Goal: Information Seeking & Learning: Learn about a topic

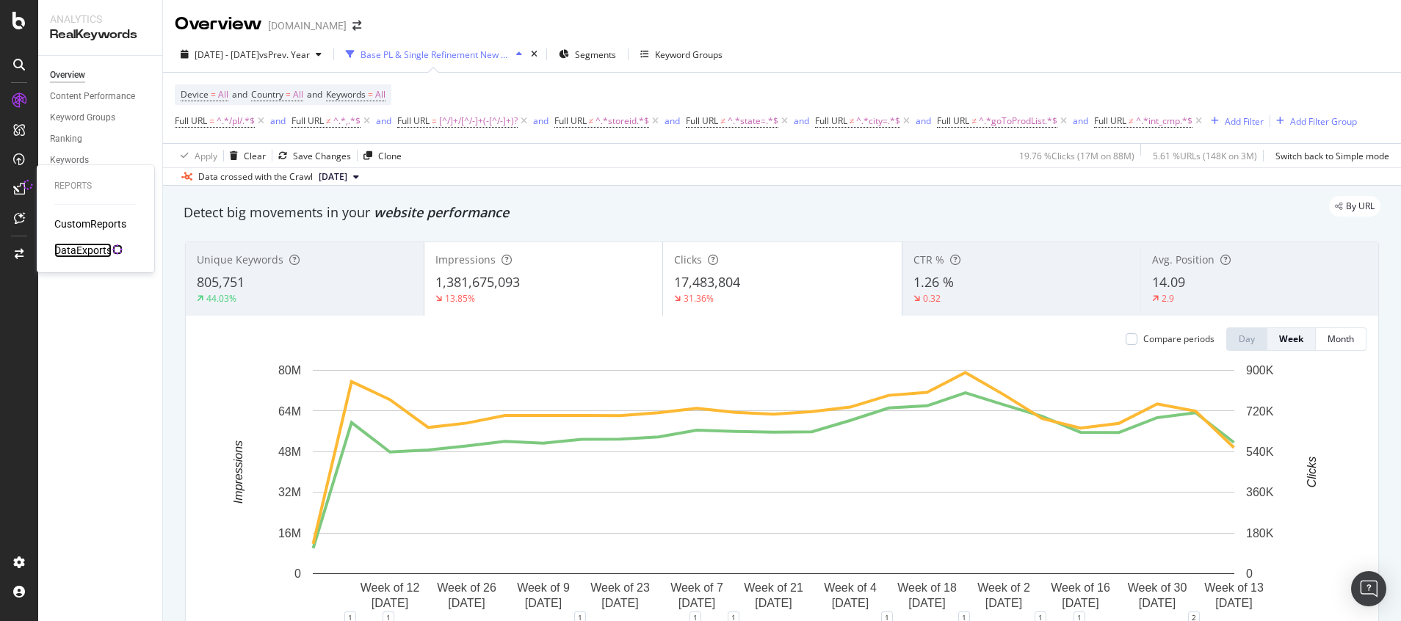
click at [99, 251] on div "DataExports" at bounding box center [82, 250] width 57 height 15
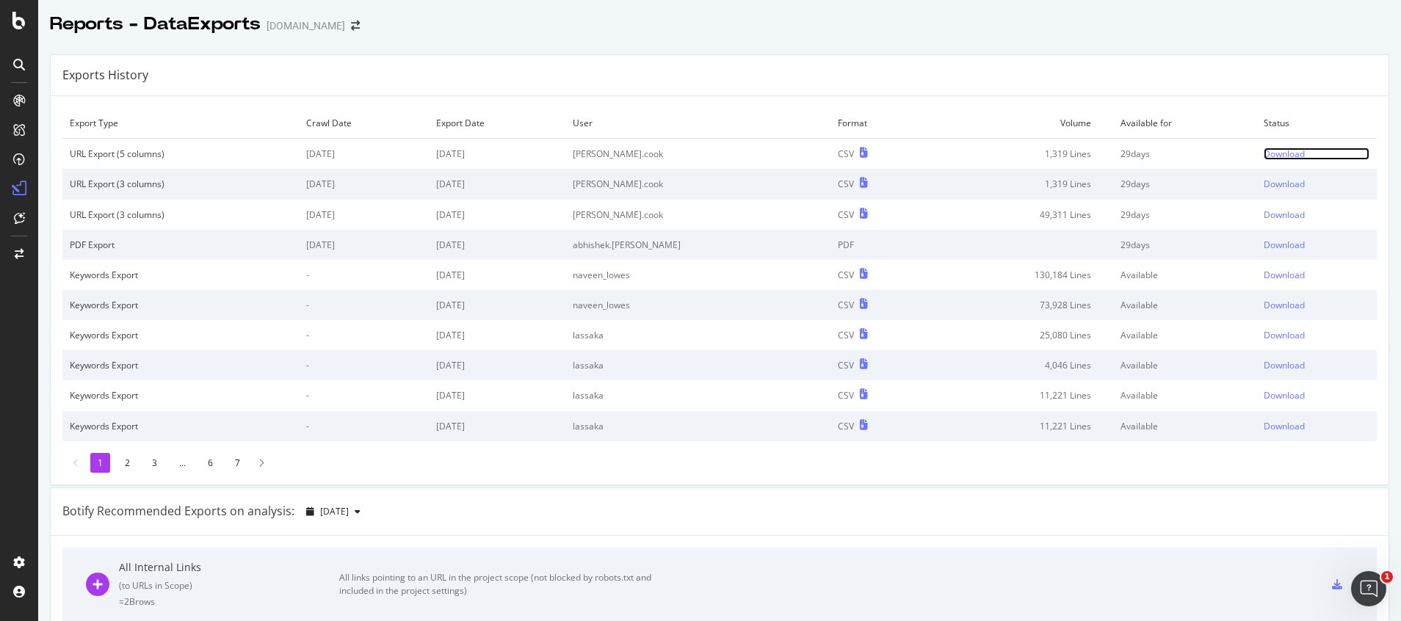
click at [1263, 156] on div "Download" at bounding box center [1283, 154] width 41 height 12
click at [18, 26] on icon at bounding box center [18, 21] width 13 height 18
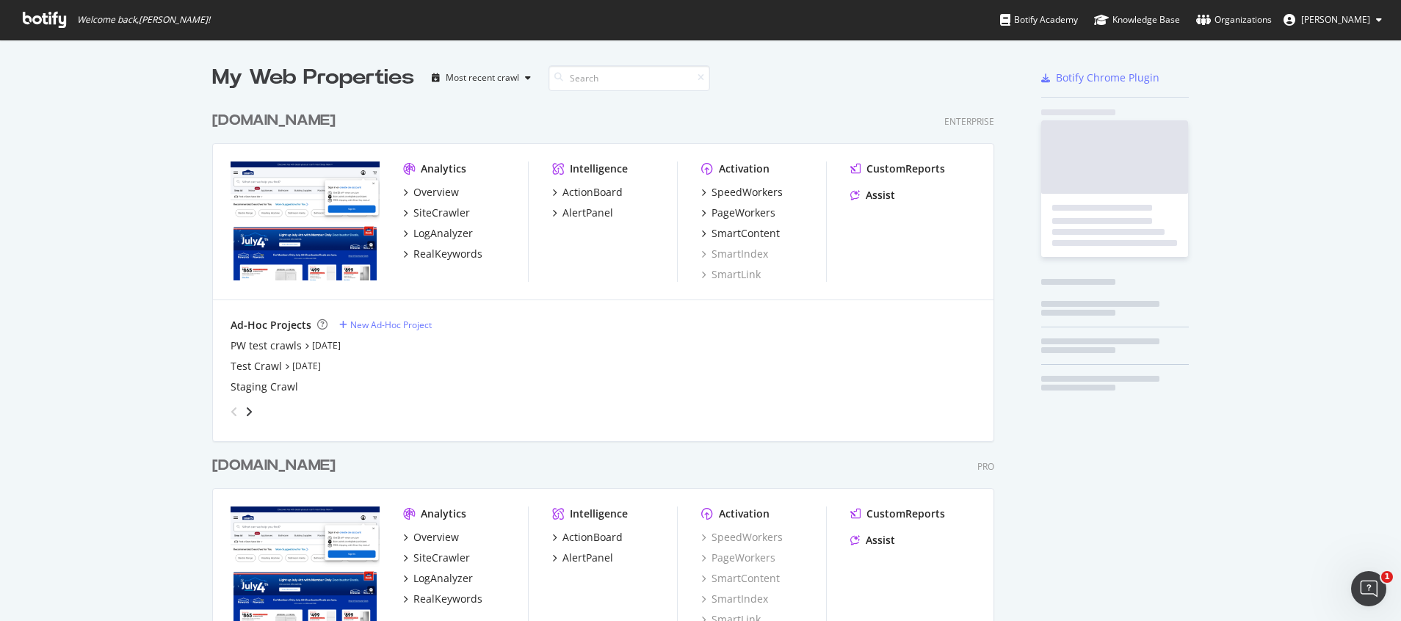
scroll to position [604, 1367]
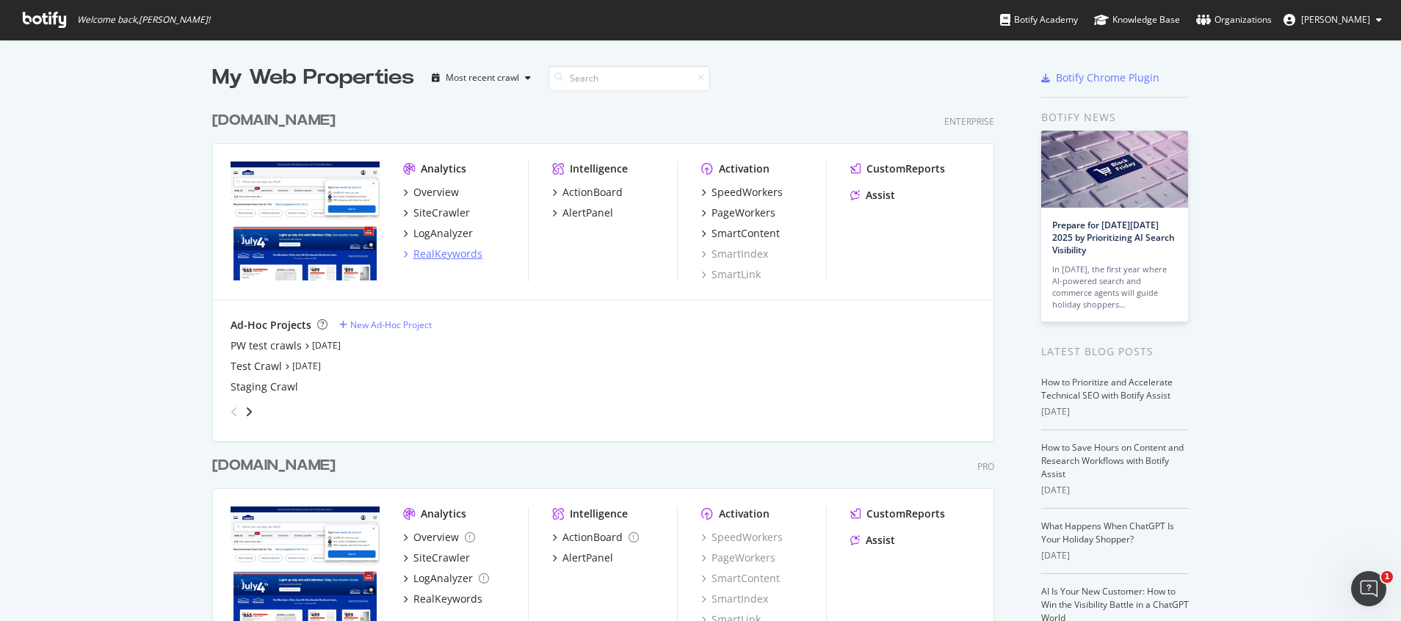
click at [432, 254] on div "RealKeywords" at bounding box center [447, 254] width 69 height 15
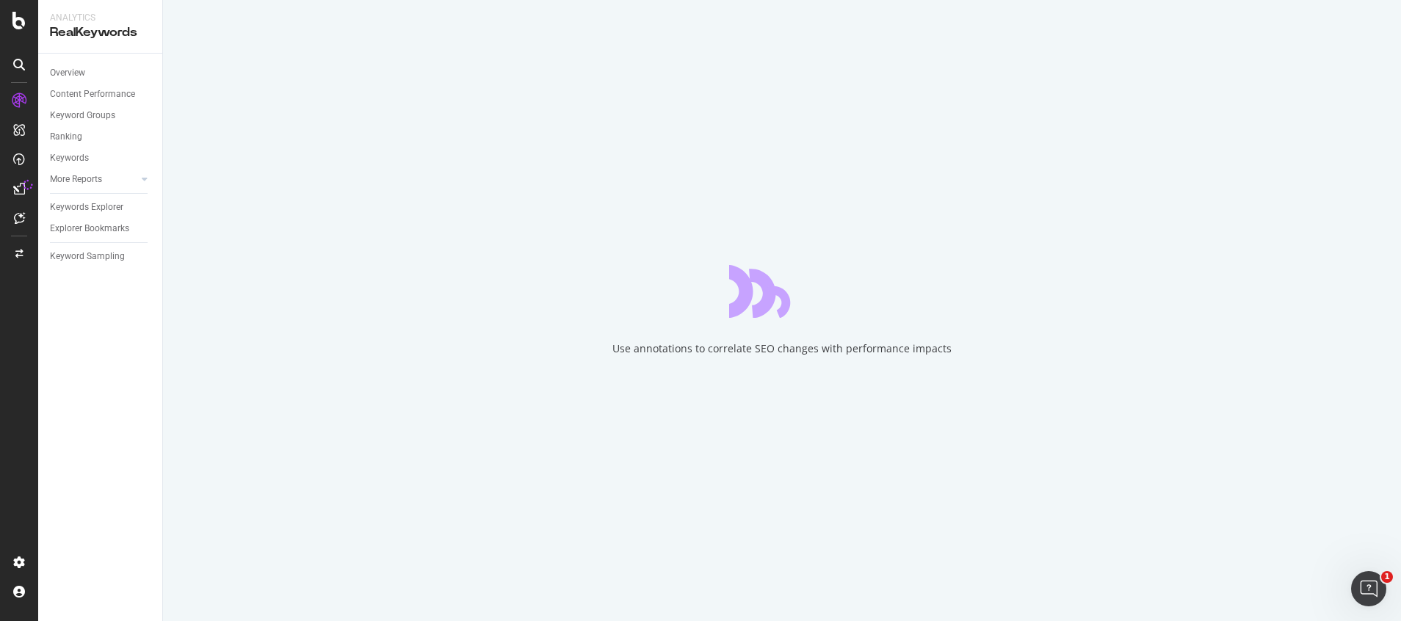
click at [263, 329] on div "Use annotations to correlate SEO changes with performance impacts" at bounding box center [782, 310] width 1238 height 621
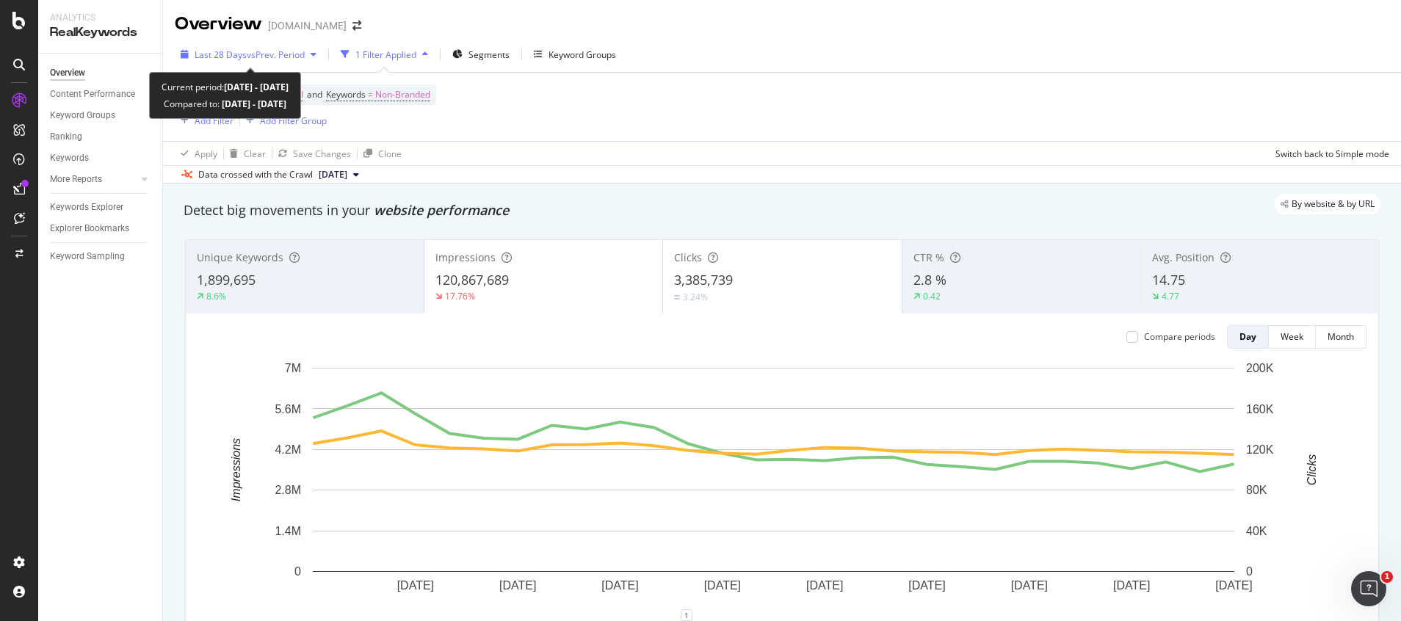
click at [264, 52] on span "vs Prev. Period" at bounding box center [276, 54] width 58 height 12
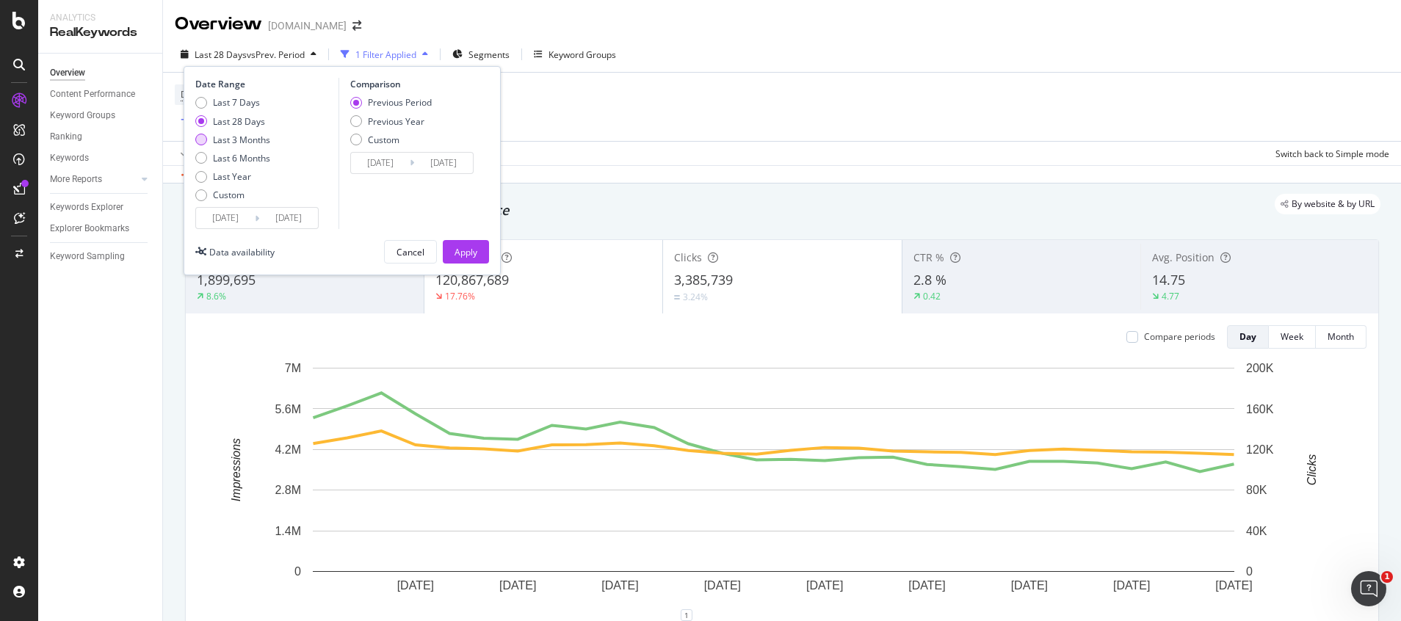
click at [247, 137] on div "Last 3 Months" at bounding box center [241, 140] width 57 height 12
type input "[DATE]"
click at [452, 250] on button "Apply" at bounding box center [466, 251] width 46 height 23
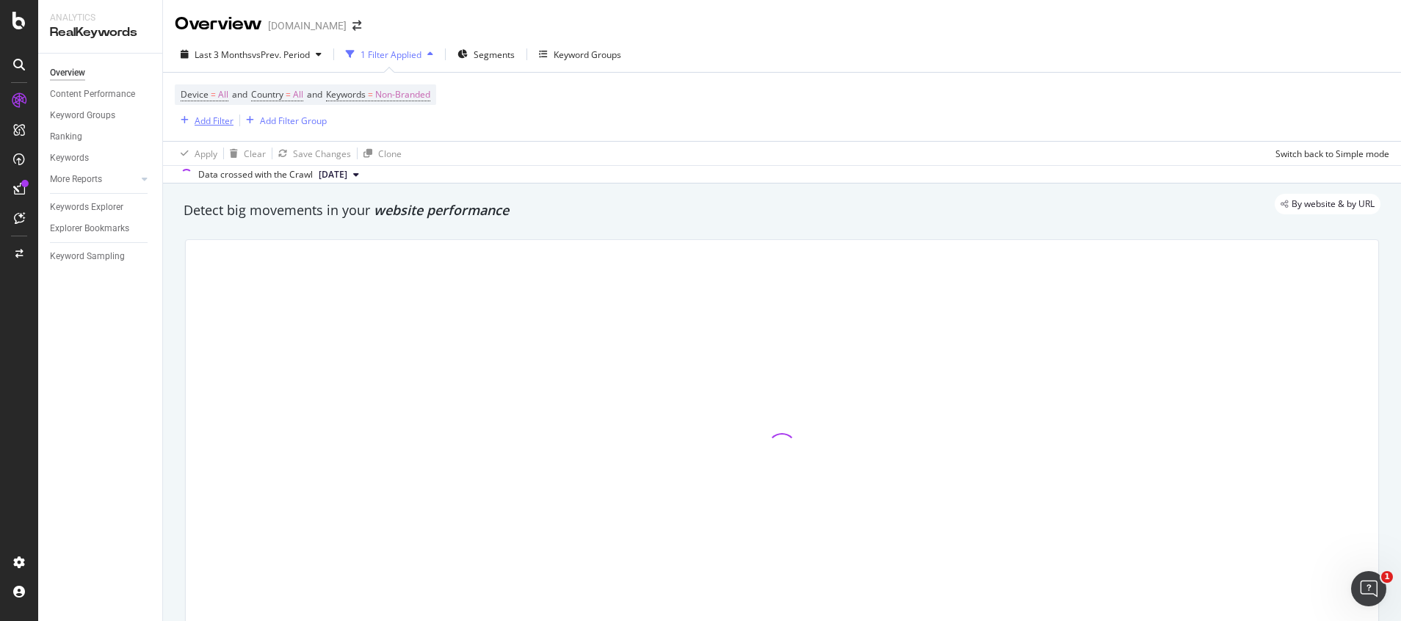
click at [217, 123] on div "Add Filter" at bounding box center [214, 121] width 39 height 12
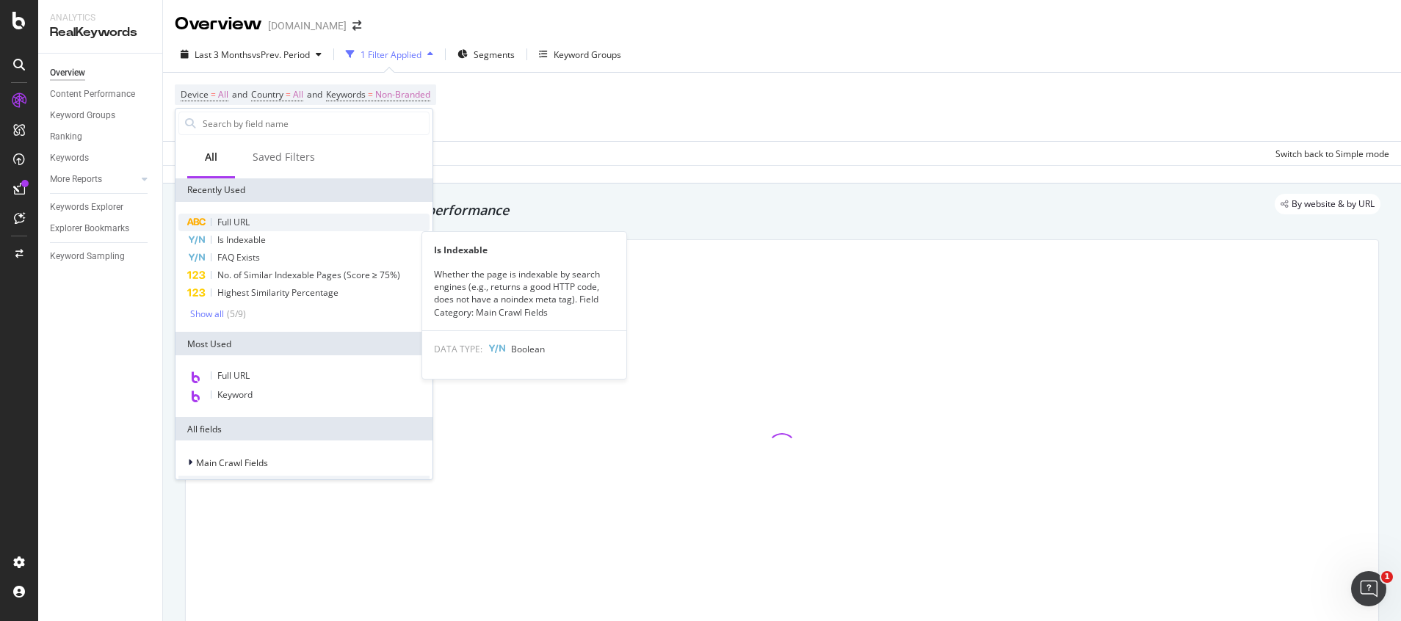
click at [258, 219] on div "Full URL" at bounding box center [303, 223] width 251 height 18
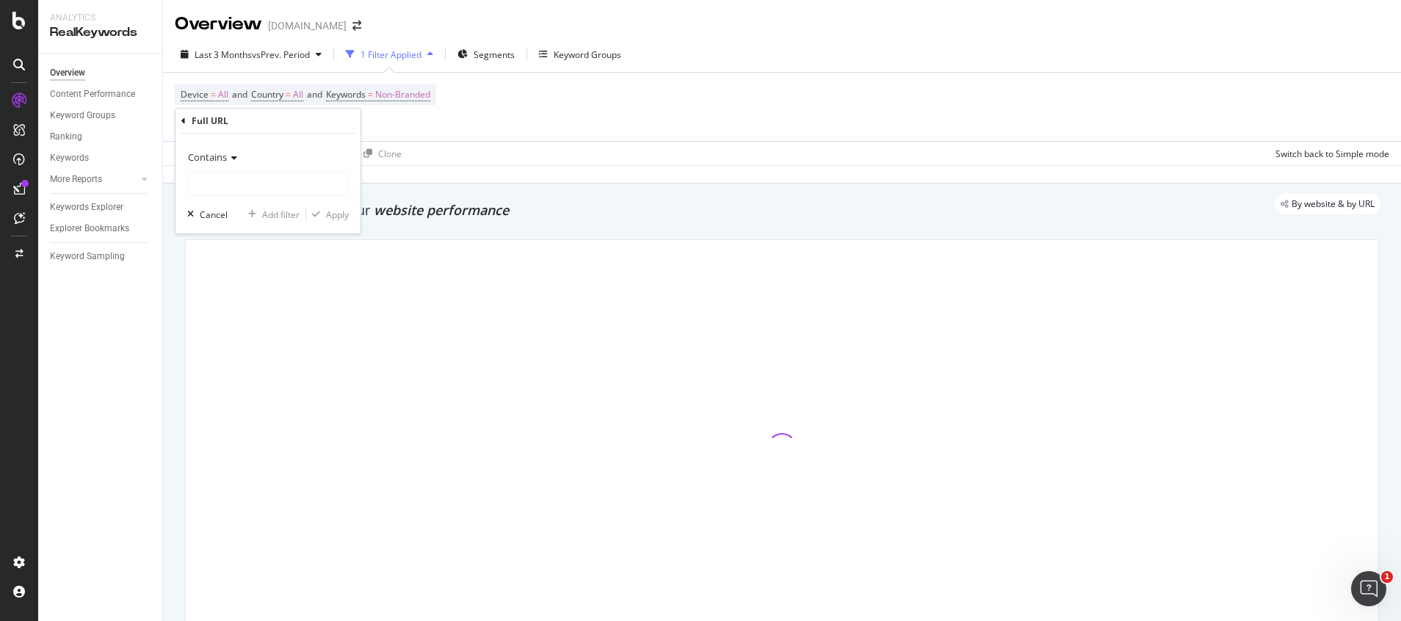
click at [252, 171] on div "Contains" at bounding box center [268, 170] width 162 height 50
click at [249, 181] on input "text" at bounding box center [268, 183] width 160 height 23
click at [233, 176] on input "text" at bounding box center [268, 183] width 160 height 23
paste input "/pd/Surya"
type input "/pd/Surya"
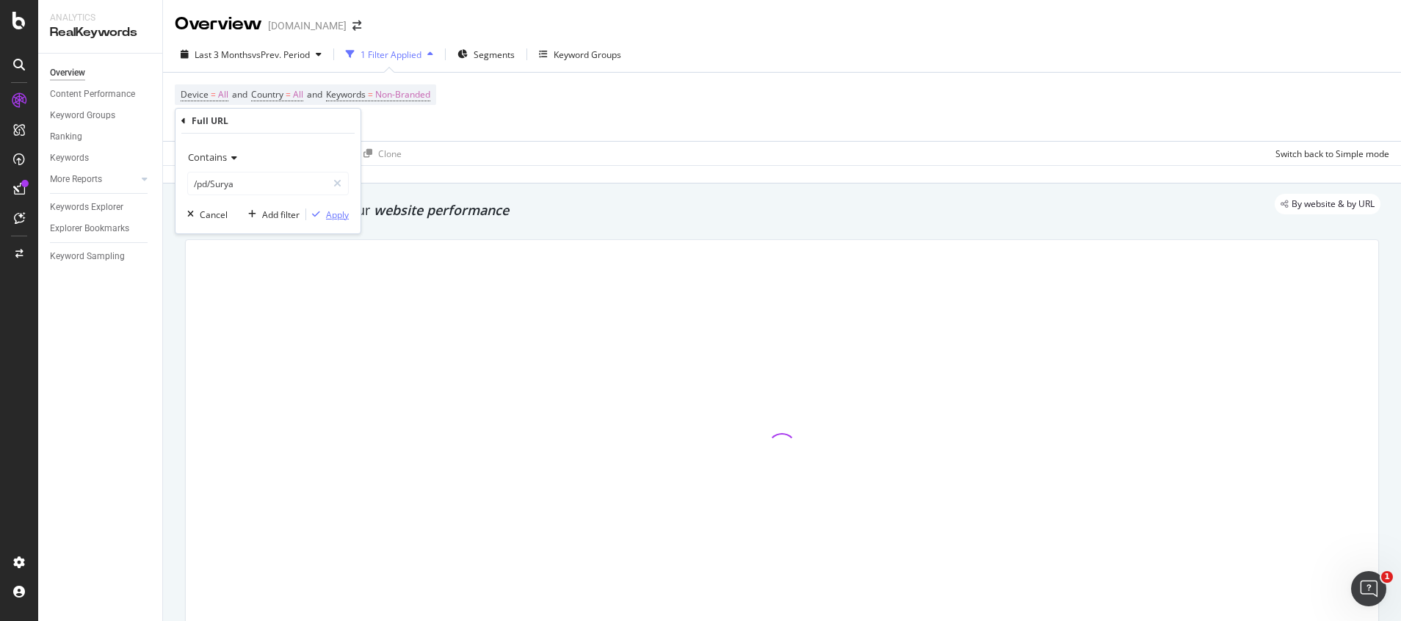
click at [347, 215] on div "Apply" at bounding box center [337, 214] width 23 height 12
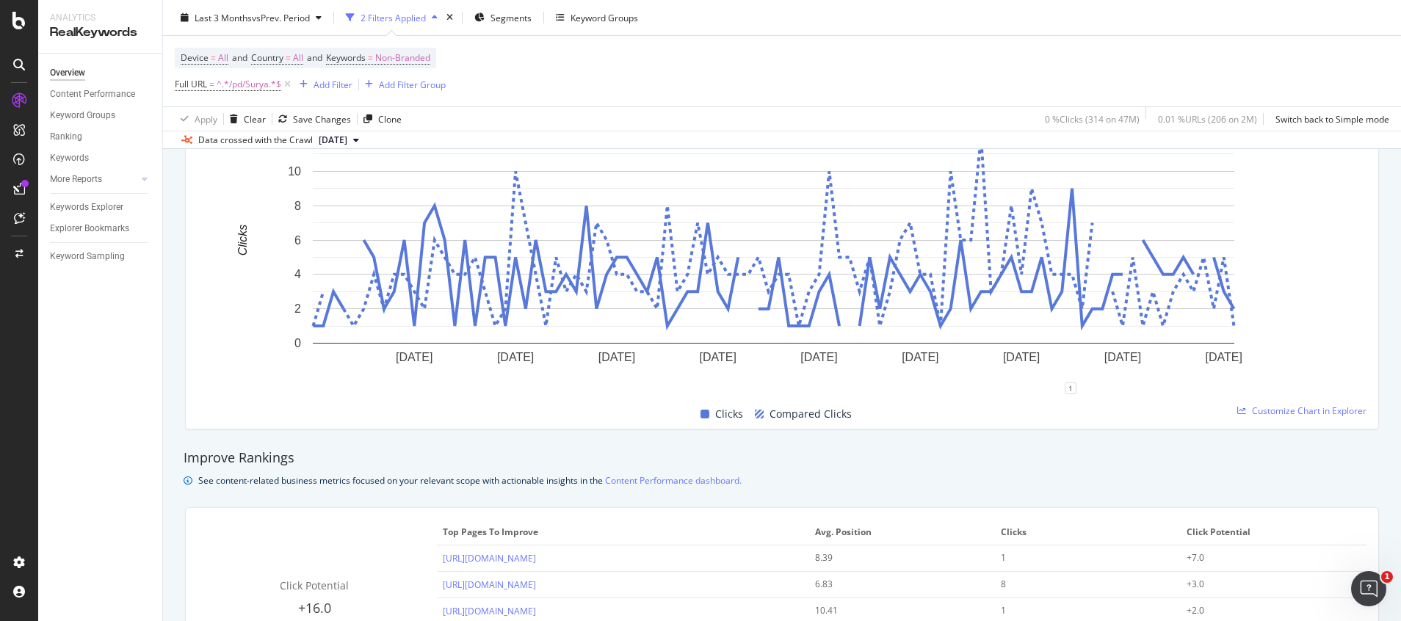
scroll to position [923, 0]
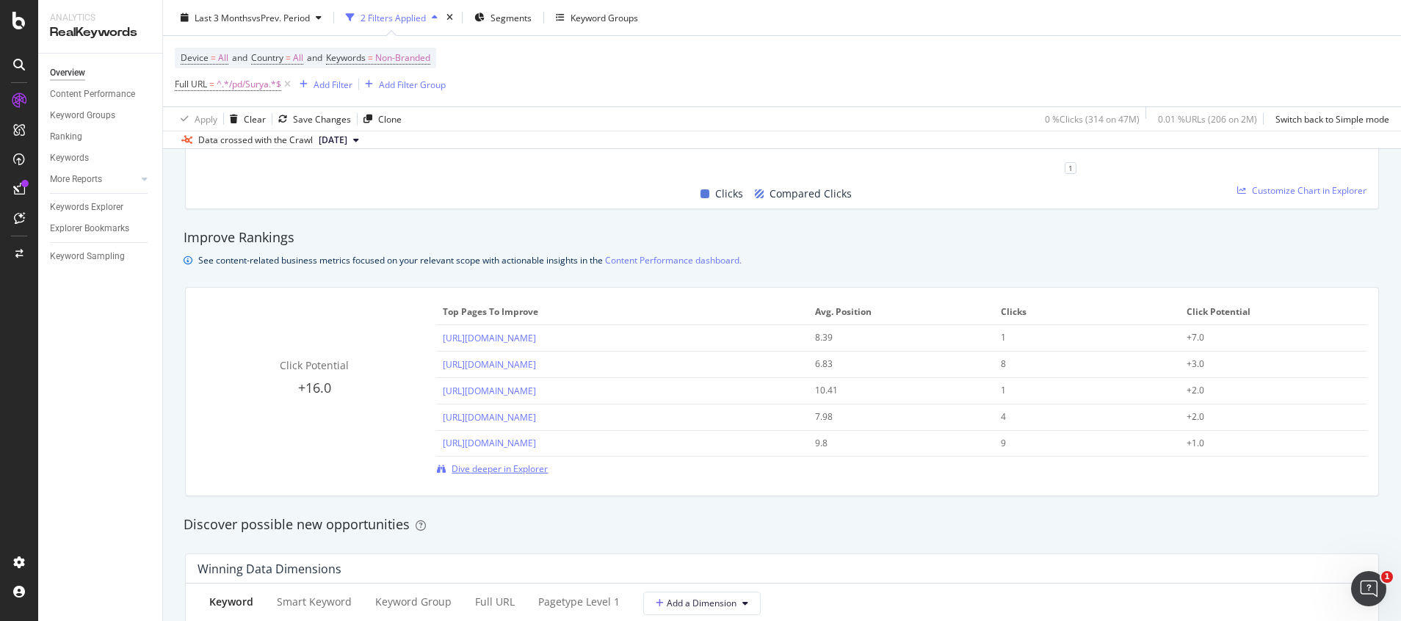
click at [476, 473] on span "Dive deeper in Explorer" at bounding box center [499, 468] width 96 height 12
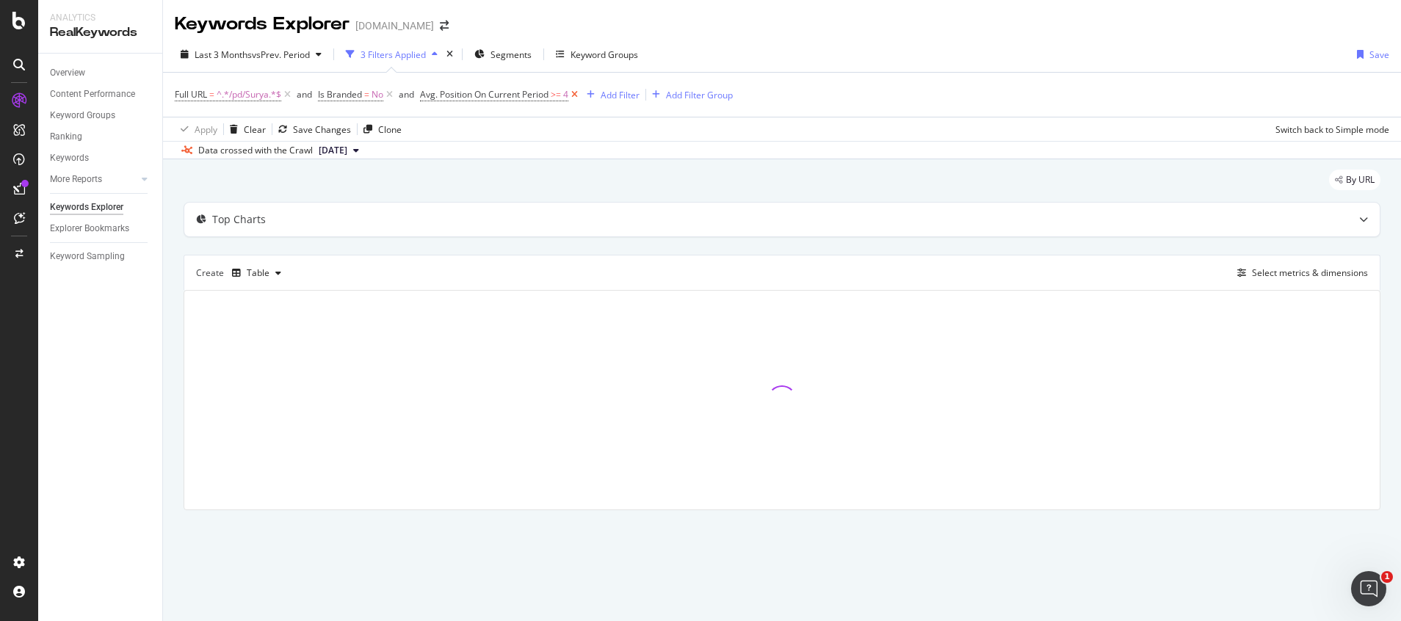
click at [581, 93] on icon at bounding box center [574, 94] width 12 height 15
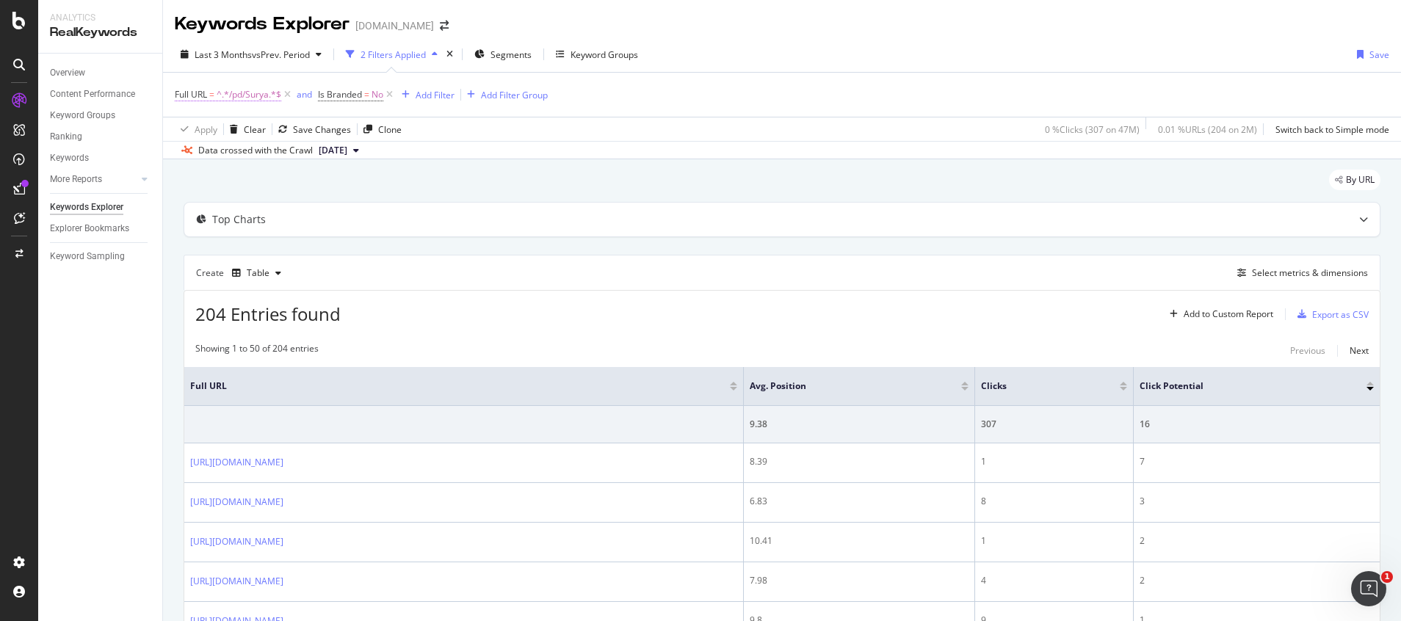
click at [236, 99] on span "^.*/pd/Surya.*$" at bounding box center [249, 94] width 65 height 21
drag, startPoint x: 209, startPoint y: 156, endPoint x: 230, endPoint y: 182, distance: 33.5
click at [209, 155] on input "/pd/Surya" at bounding box center [257, 155] width 139 height 23
click at [230, 162] on input "/pd/Surya" at bounding box center [257, 155] width 139 height 23
click at [211, 160] on input "/pd/Surya" at bounding box center [257, 155] width 139 height 23
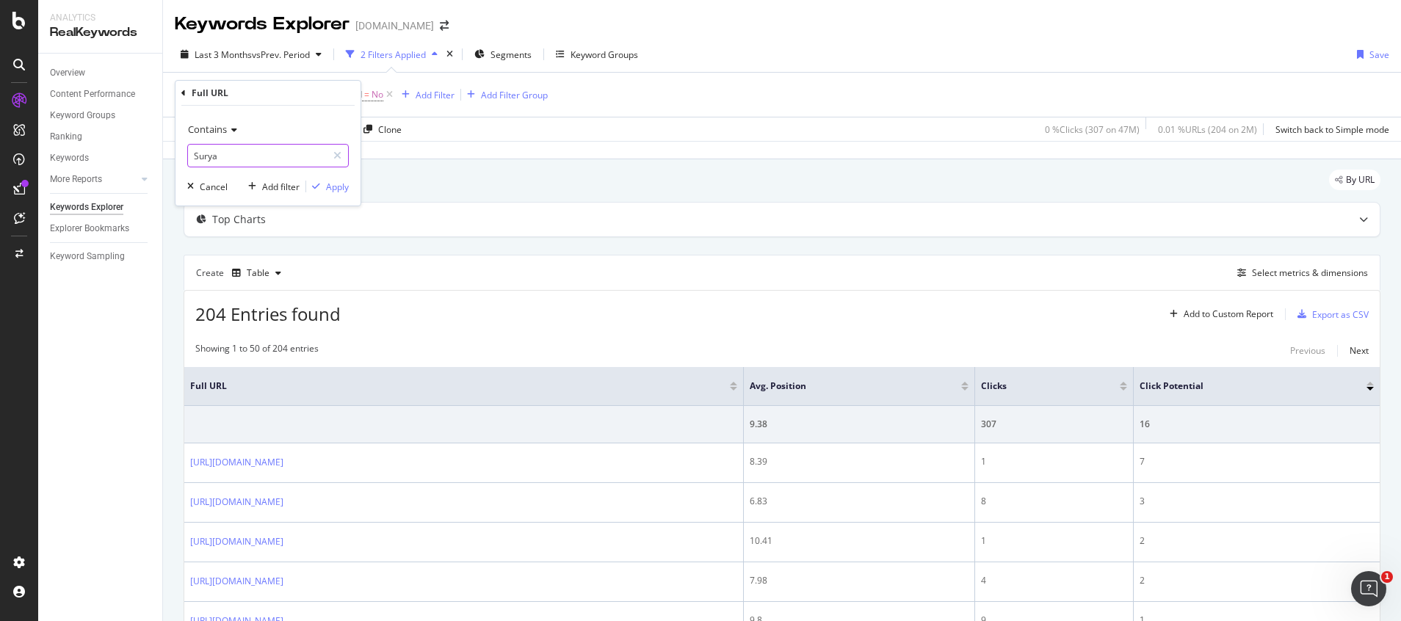
click at [247, 156] on input "Surya" at bounding box center [257, 155] width 139 height 23
type input "Surya-"
click at [335, 189] on div "Apply" at bounding box center [337, 187] width 23 height 12
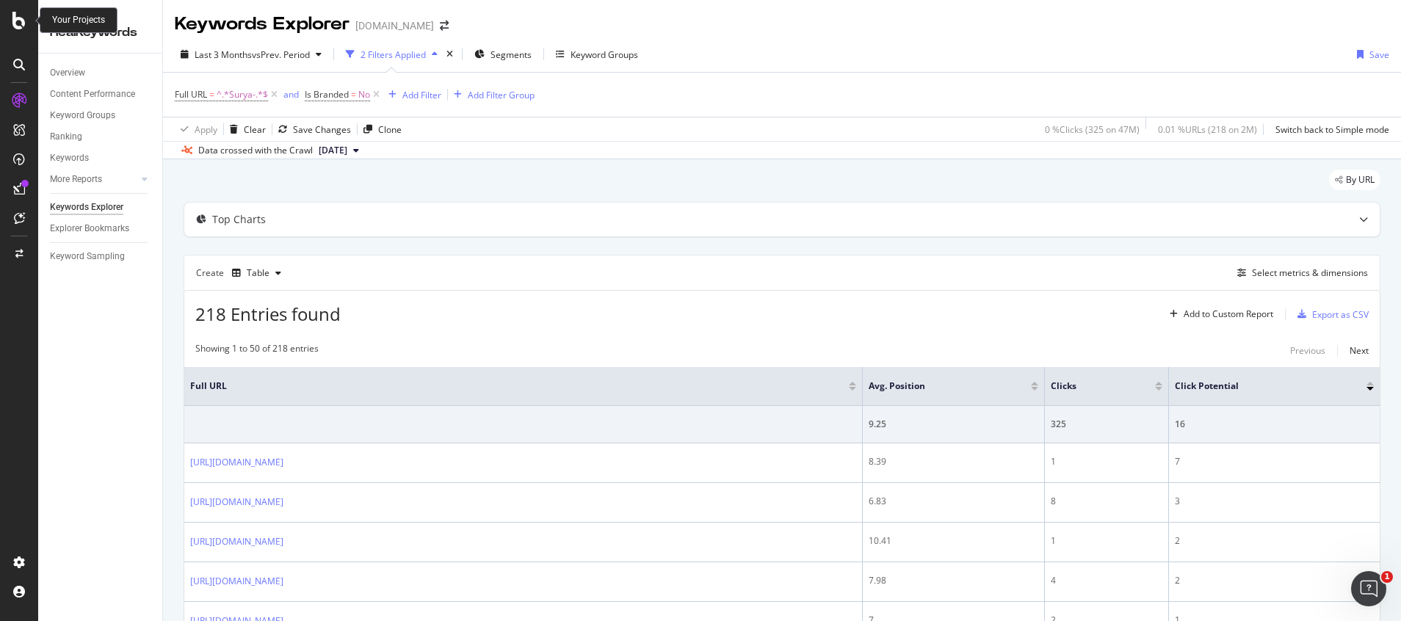
click at [16, 26] on icon at bounding box center [18, 21] width 13 height 18
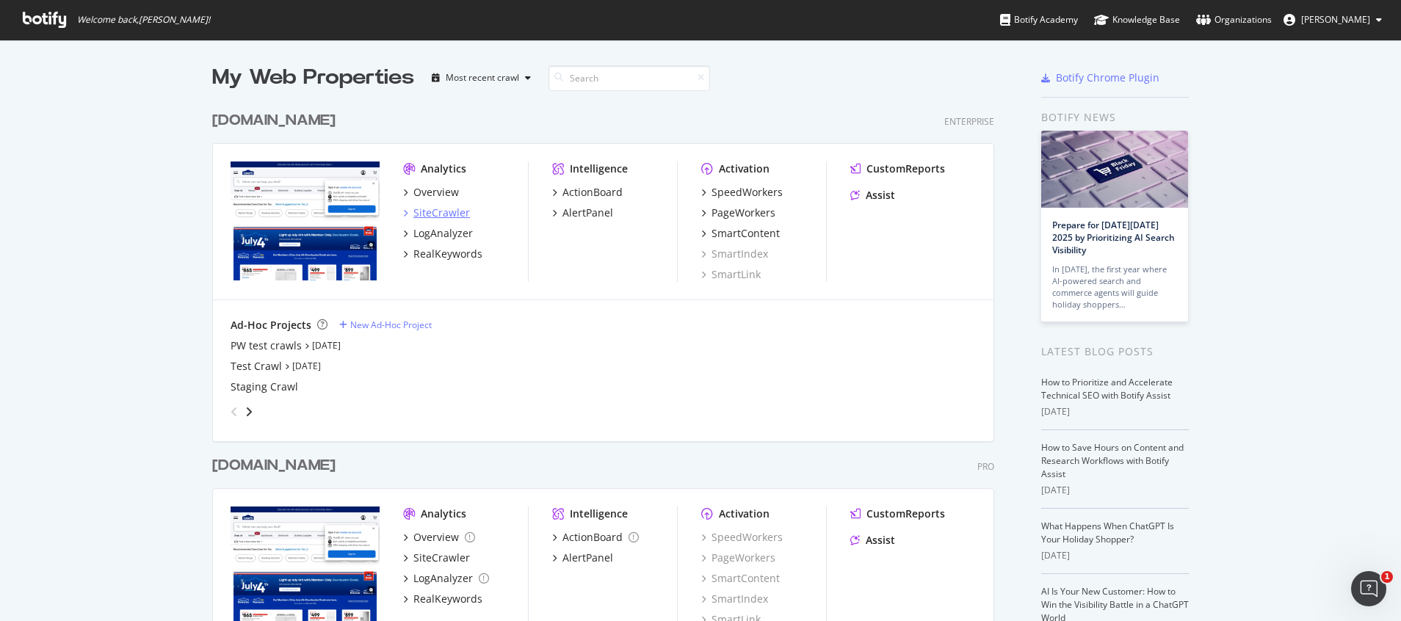
click at [437, 208] on div "SiteCrawler" at bounding box center [441, 213] width 57 height 15
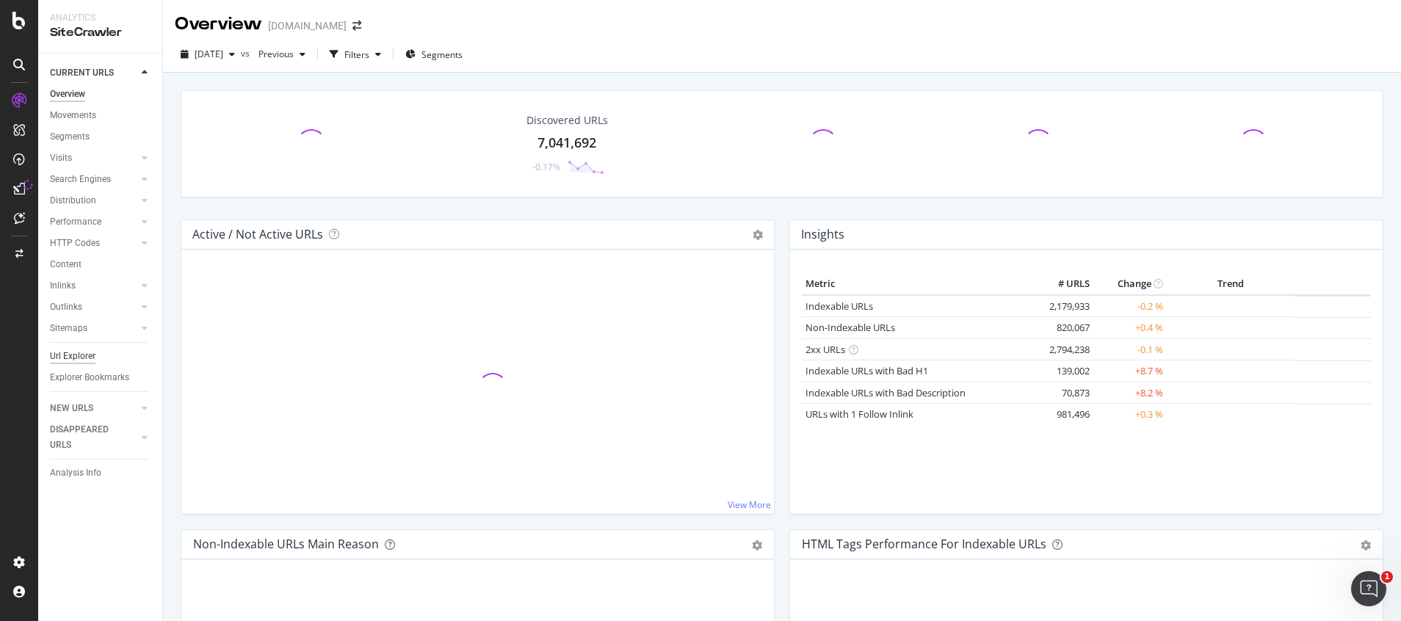
click at [80, 352] on div "Url Explorer" at bounding box center [73, 356] width 46 height 15
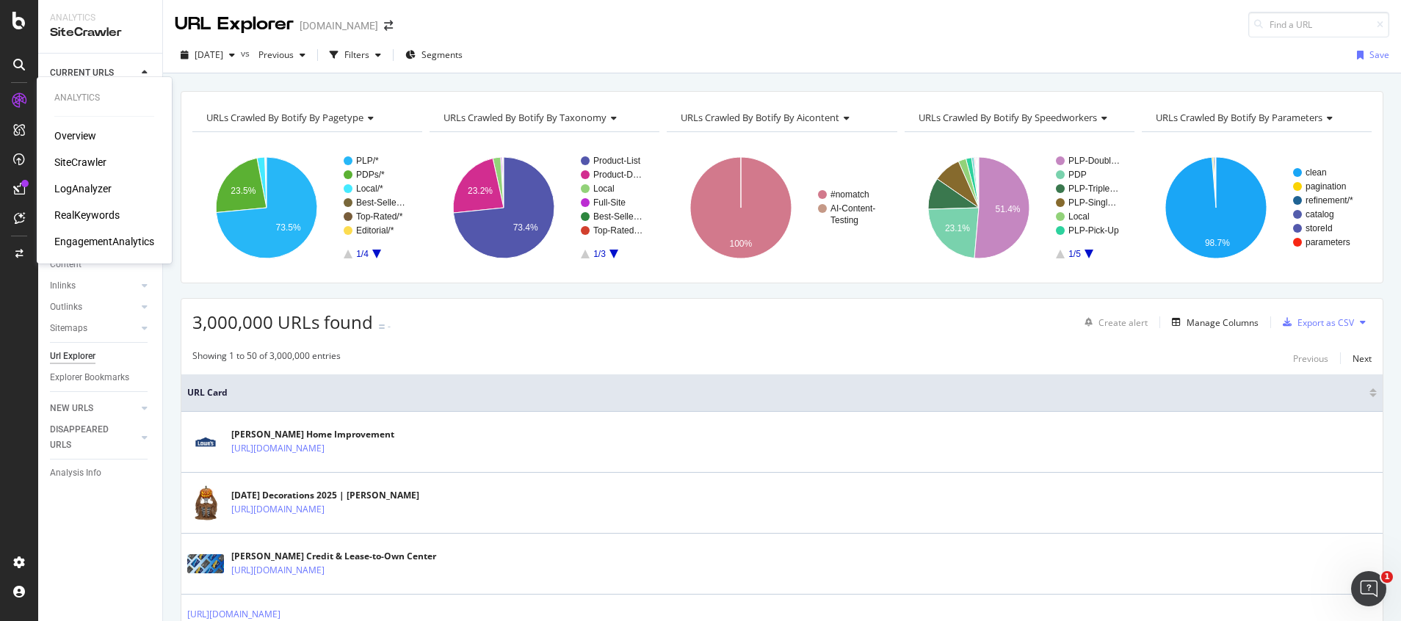
click at [87, 210] on div "RealKeywords" at bounding box center [86, 215] width 65 height 15
